Goal: Task Accomplishment & Management: Use online tool/utility

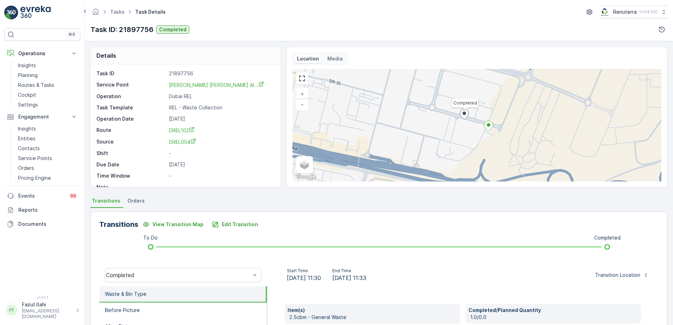
click at [38, 157] on p "Service Points" at bounding box center [35, 158] width 34 height 7
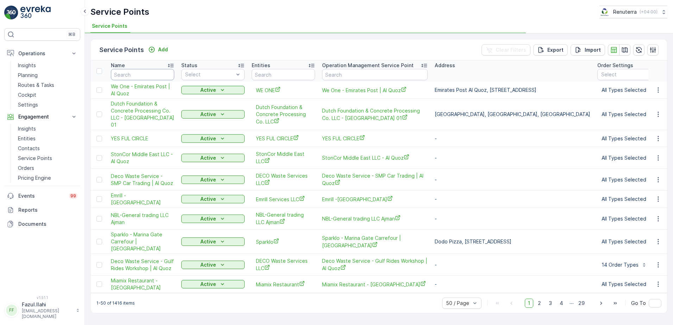
click at [138, 75] on input "text" at bounding box center [142, 74] width 63 height 11
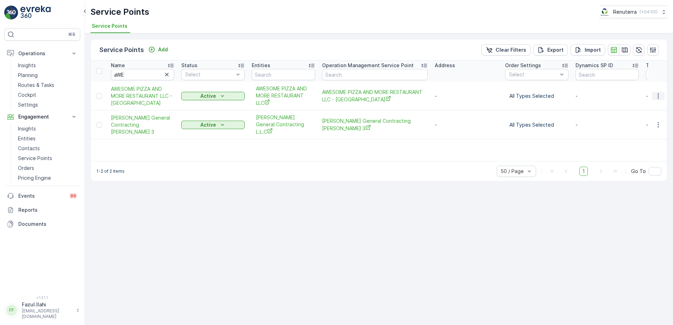
click at [659, 96] on icon "button" at bounding box center [658, 96] width 7 height 7
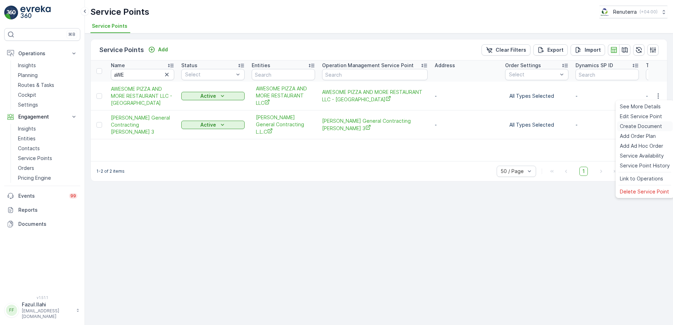
click at [645, 127] on span "Create Document" at bounding box center [641, 126] width 42 height 7
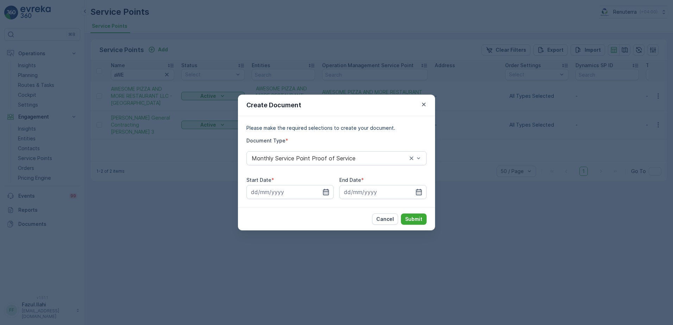
click at [327, 192] on icon "button" at bounding box center [326, 192] width 6 height 6
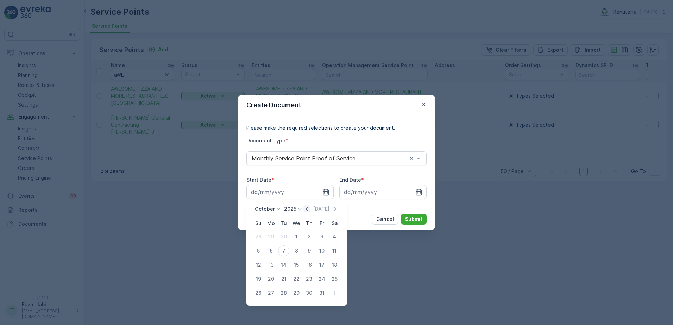
click at [310, 208] on icon "button" at bounding box center [307, 209] width 7 height 7
click at [272, 237] on div "1" at bounding box center [270, 236] width 11 height 11
type input "[DATE]"
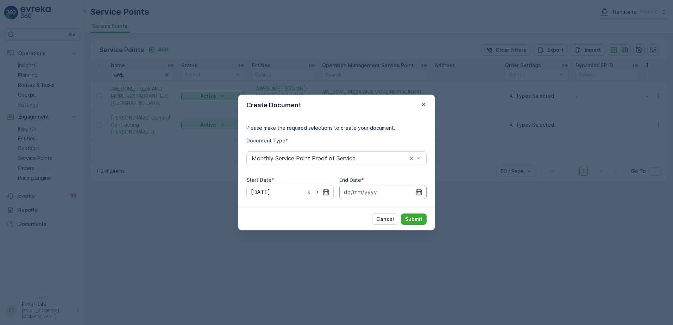
click at [415, 191] on input at bounding box center [382, 192] width 87 height 14
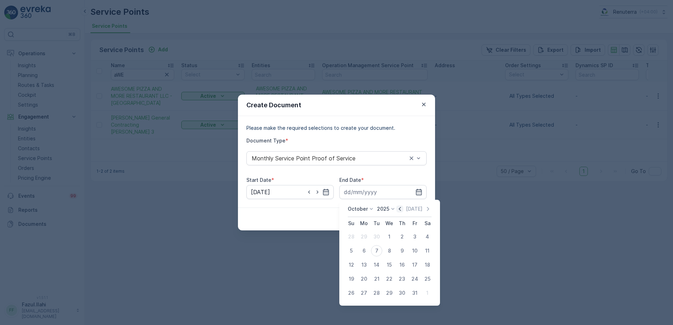
click at [402, 207] on icon "button" at bounding box center [399, 209] width 7 height 7
click at [379, 294] on div "30" at bounding box center [376, 293] width 11 height 11
type input "[DATE]"
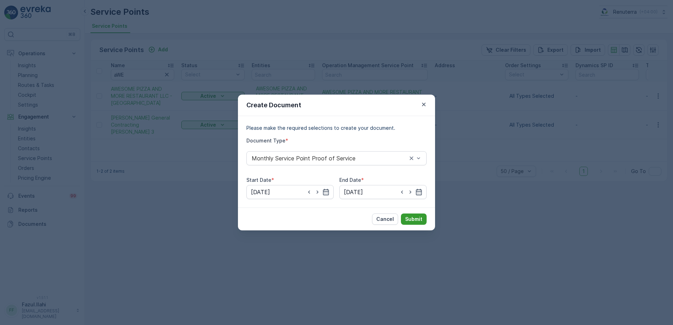
click at [415, 217] on p "Submit" at bounding box center [413, 219] width 17 height 7
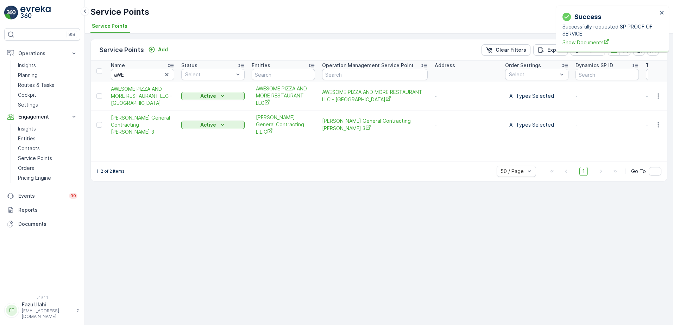
click at [592, 45] on span "Show Documents" at bounding box center [610, 42] width 95 height 7
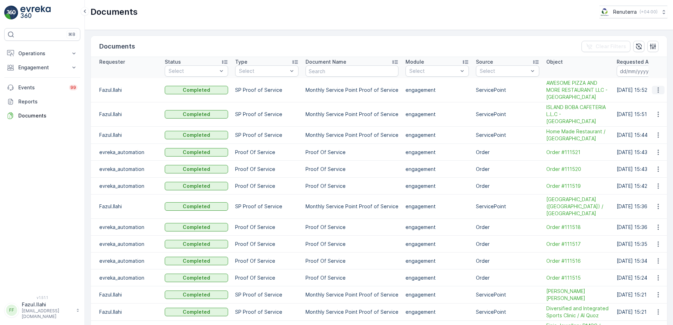
click at [658, 91] on icon "button" at bounding box center [658, 90] width 7 height 7
click at [650, 104] on span "See Details" at bounding box center [656, 100] width 27 height 7
